Goal: Task Accomplishment & Management: Manage account settings

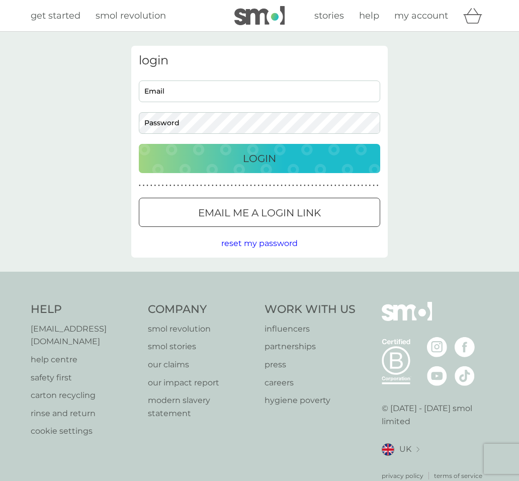
click at [226, 91] on input "Email" at bounding box center [259, 91] width 241 height 22
type input "[EMAIL_ADDRESS][DOMAIN_NAME]"
click at [138, 121] on div "[EMAIL_ADDRESS][DOMAIN_NAME] Email Password" at bounding box center [259, 106] width 249 height 53
click at [139, 144] on button "Login" at bounding box center [259, 158] width 241 height 29
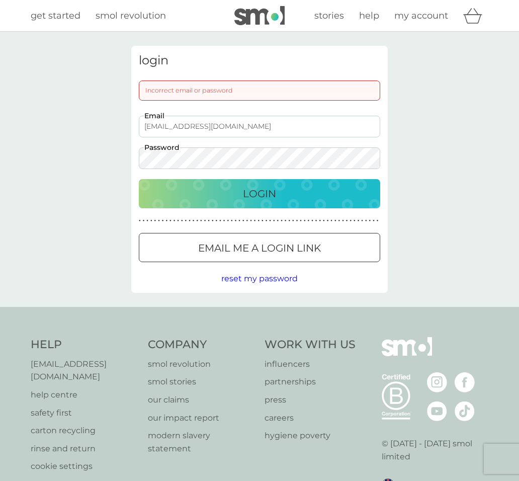
click at [139, 179] on button "Login" at bounding box center [259, 193] width 241 height 29
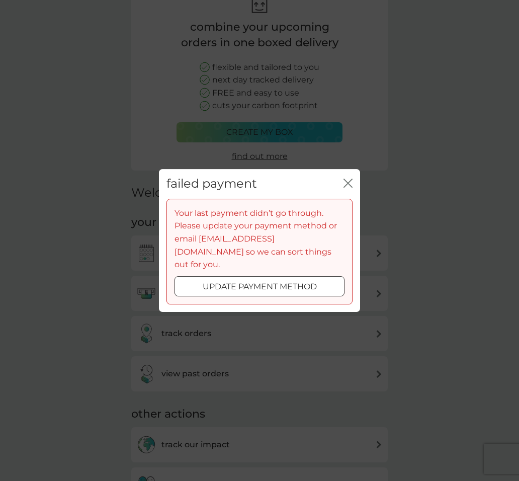
scroll to position [70, 0]
click at [256, 280] on p "update payment method" at bounding box center [260, 286] width 114 height 13
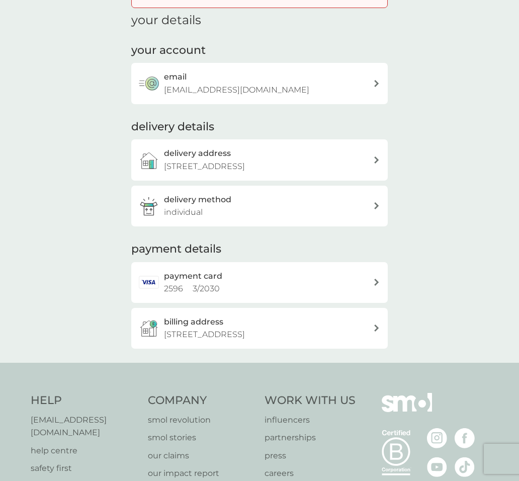
scroll to position [99, 0]
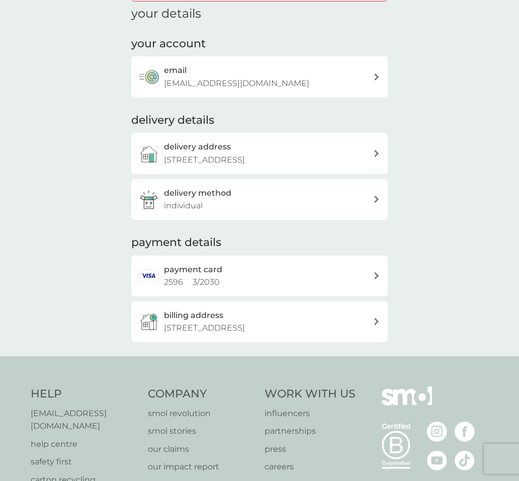
click at [310, 271] on div "payment card 2596 3 / 2030" at bounding box center [268, 276] width 209 height 26
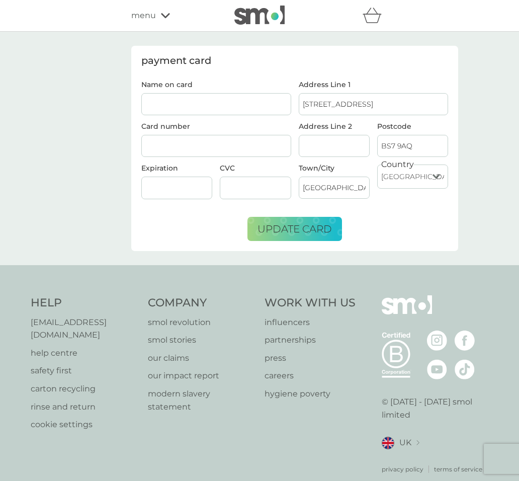
click at [200, 98] on input "Name on card" at bounding box center [216, 104] width 150 height 22
type input "cinead [PERSON_NAME]"
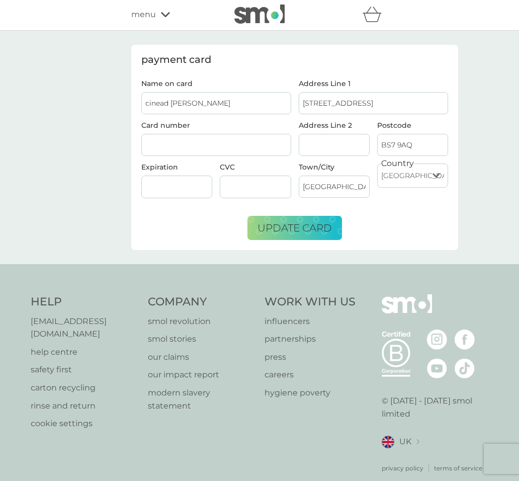
click at [231, 214] on form "Name on card cinead [PERSON_NAME] Card number Expiration CVC Address Line [GEOG…" at bounding box center [294, 160] width 307 height 160
click at [262, 224] on span "update card" at bounding box center [295, 228] width 74 height 12
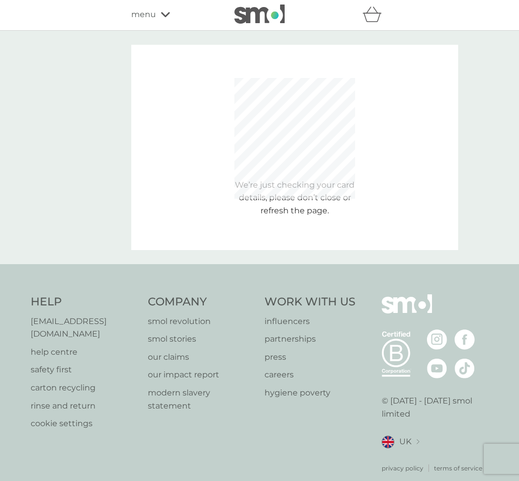
scroll to position [0, 0]
